Goal: Find specific page/section: Find specific page/section

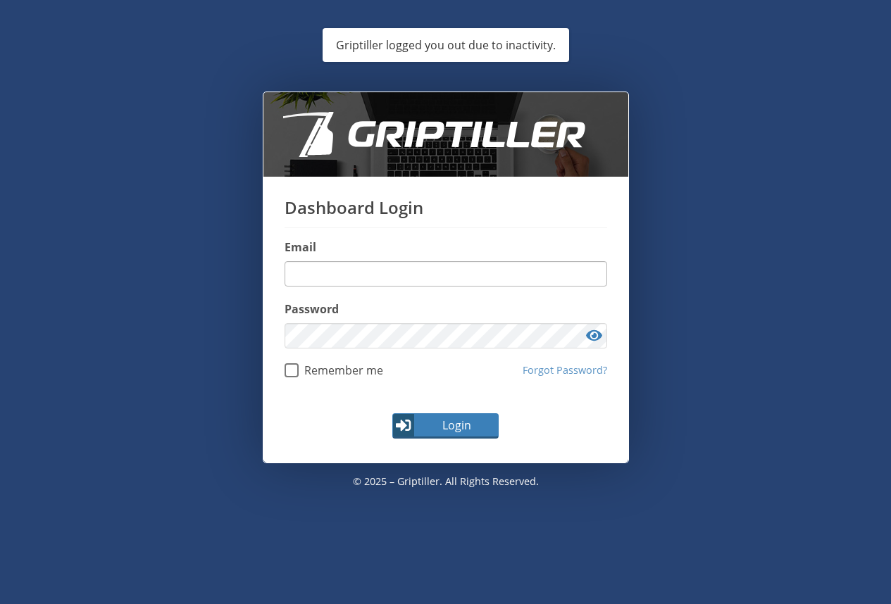
click at [417, 281] on input "email" at bounding box center [446, 273] width 323 height 25
type input "**********"
click at [475, 430] on span "Login" at bounding box center [457, 425] width 82 height 17
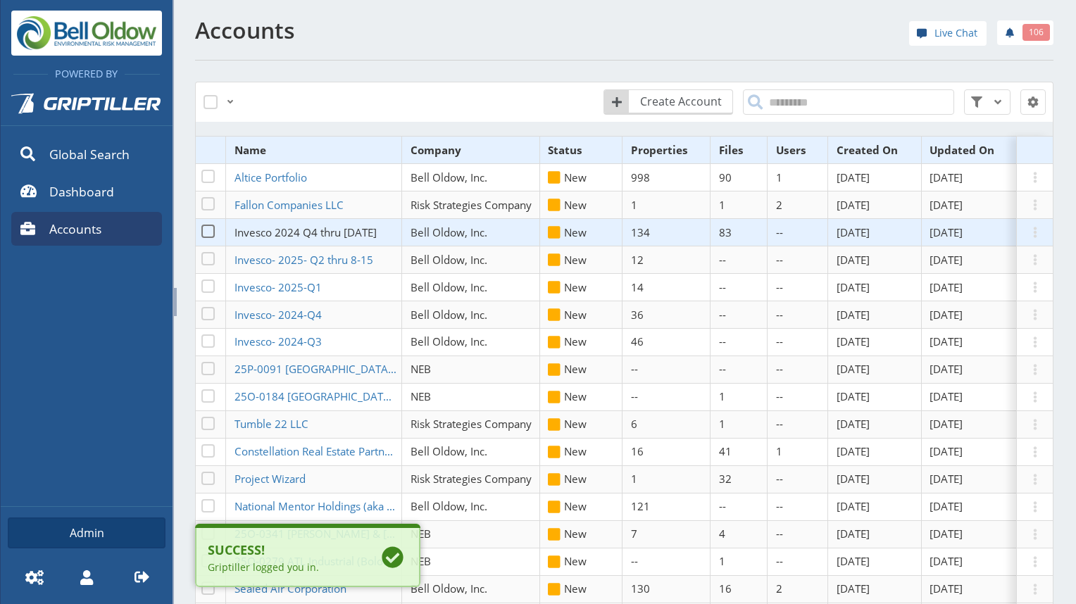
click at [316, 229] on span "Invesco 2024 Q4 thru [DATE]" at bounding box center [306, 232] width 142 height 14
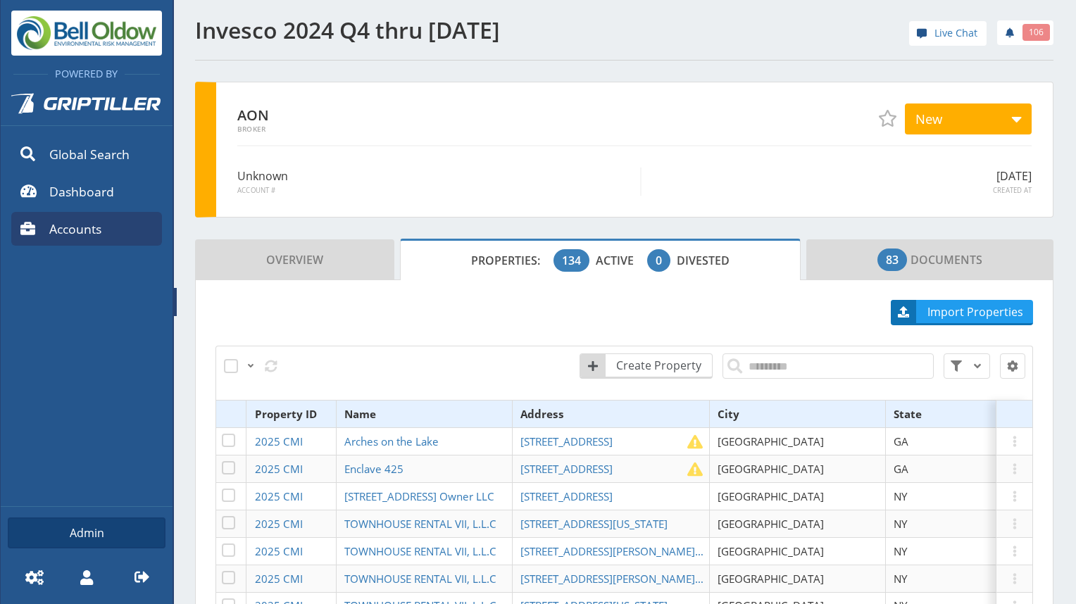
click at [171, 304] on div "Powered By Global Search Dashboard Accounts Admin Settings My Profile Logout" at bounding box center [86, 302] width 173 height 604
click at [175, 305] on span at bounding box center [175, 302] width 3 height 28
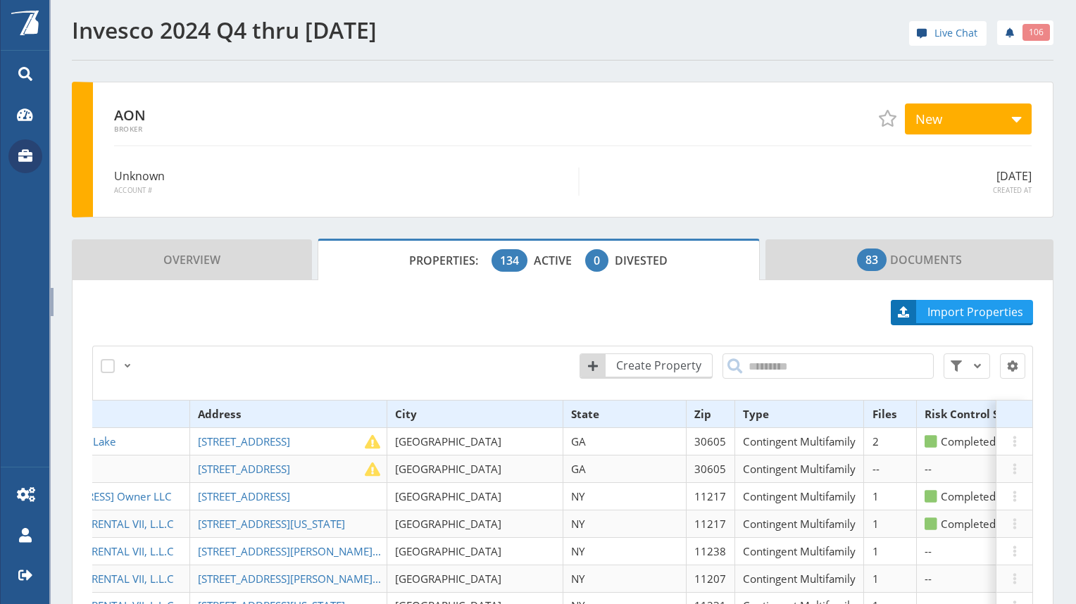
scroll to position [0, 213]
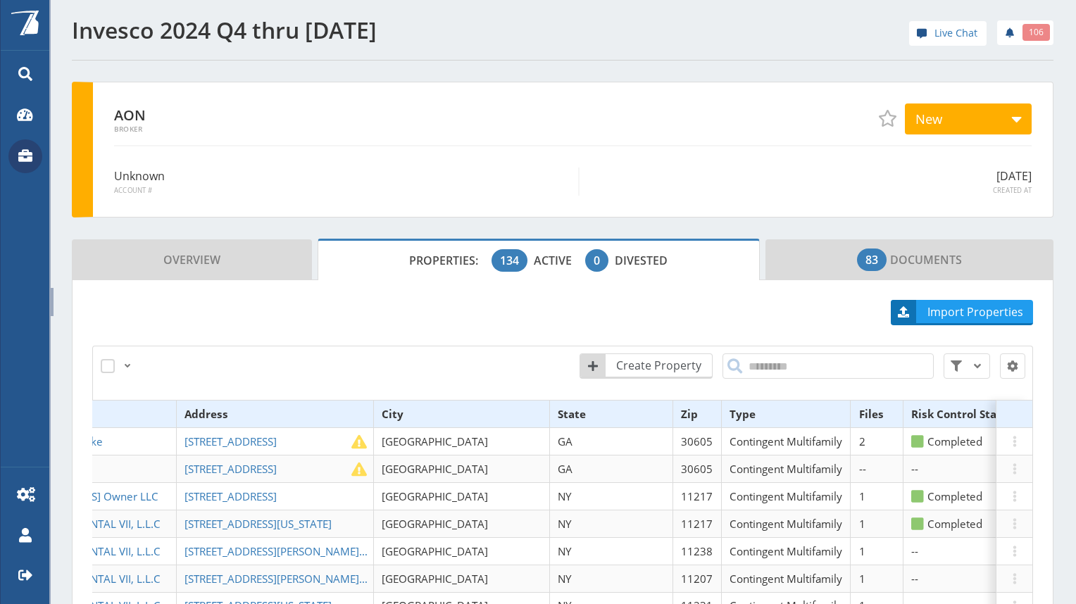
click at [851, 416] on th "Files" at bounding box center [877, 414] width 53 height 27
